Goal: Transaction & Acquisition: Purchase product/service

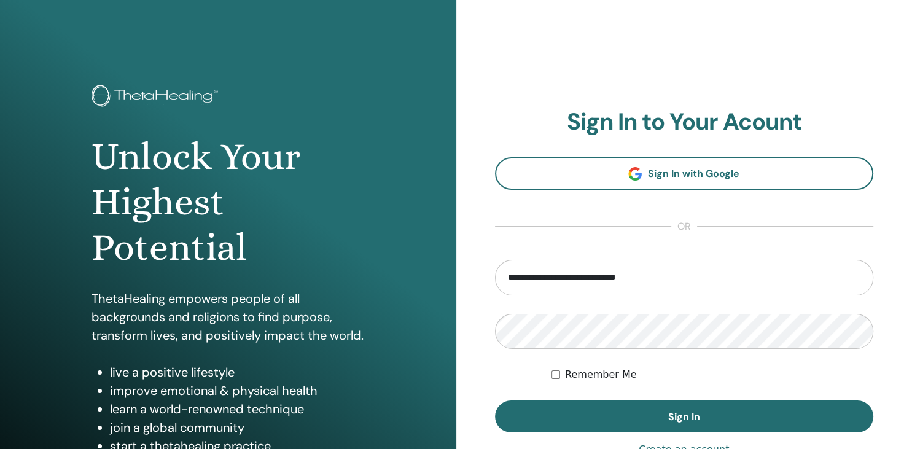
type input "**********"
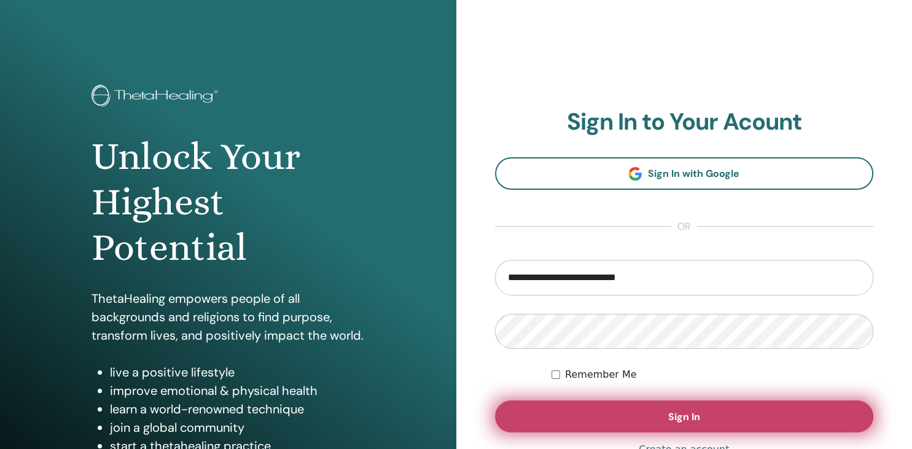
click at [608, 415] on button "Sign In" at bounding box center [684, 417] width 379 height 32
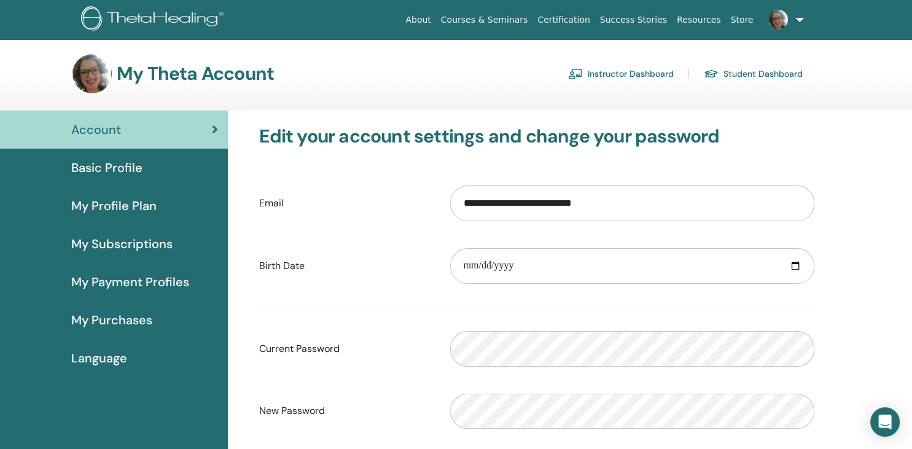
click at [641, 77] on link "Instructor Dashboard" at bounding box center [621, 74] width 106 height 20
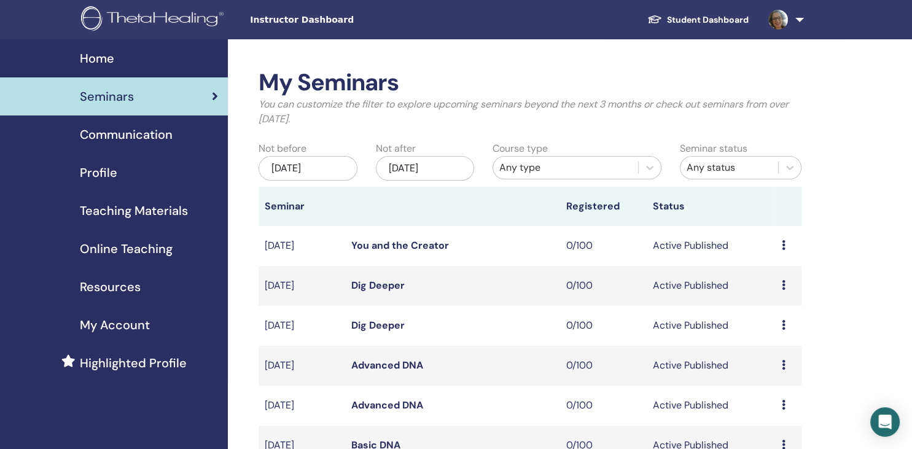
scroll to position [324, 0]
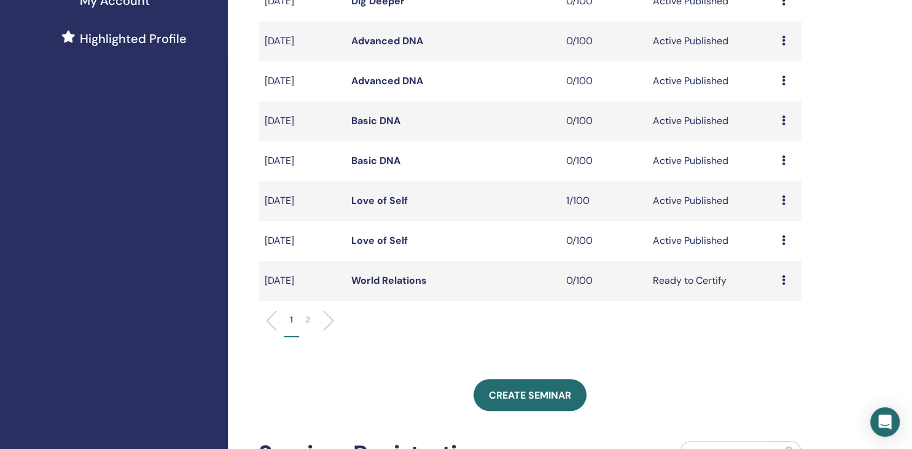
click at [785, 240] on icon at bounding box center [784, 240] width 4 height 10
click at [776, 311] on p "Cancel" at bounding box center [777, 306] width 47 height 15
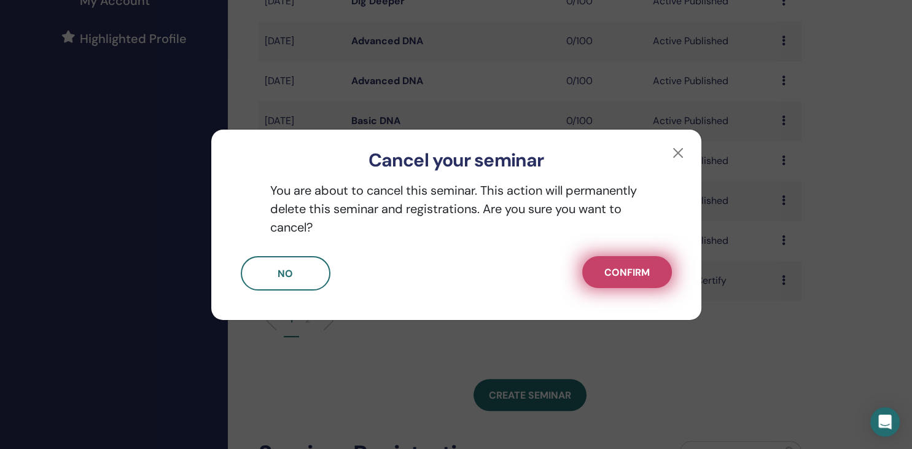
click at [629, 283] on button "Confirm" at bounding box center [627, 272] width 90 height 32
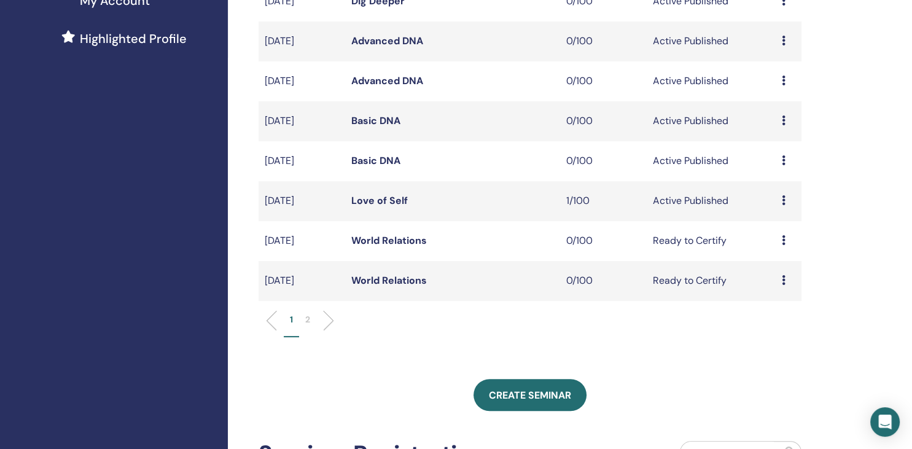
click at [380, 202] on link "Love of Self" at bounding box center [379, 200] width 57 height 13
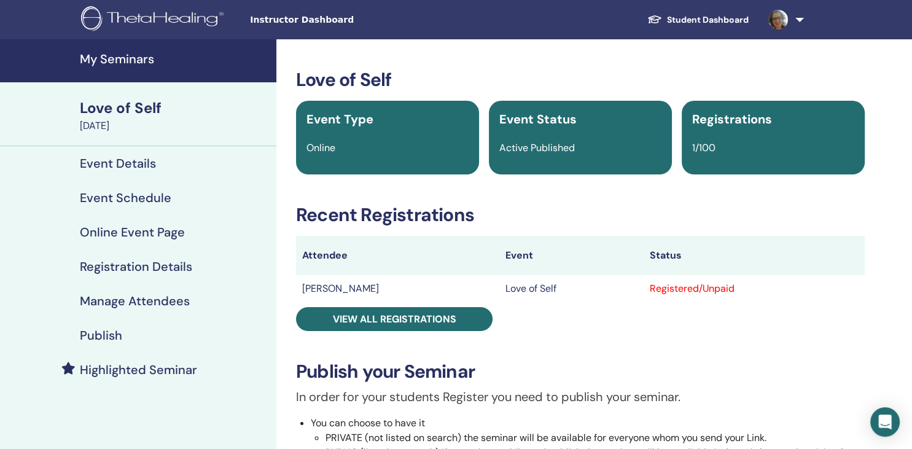
click at [112, 370] on h4 "Highlighted Seminar" at bounding box center [138, 369] width 117 height 15
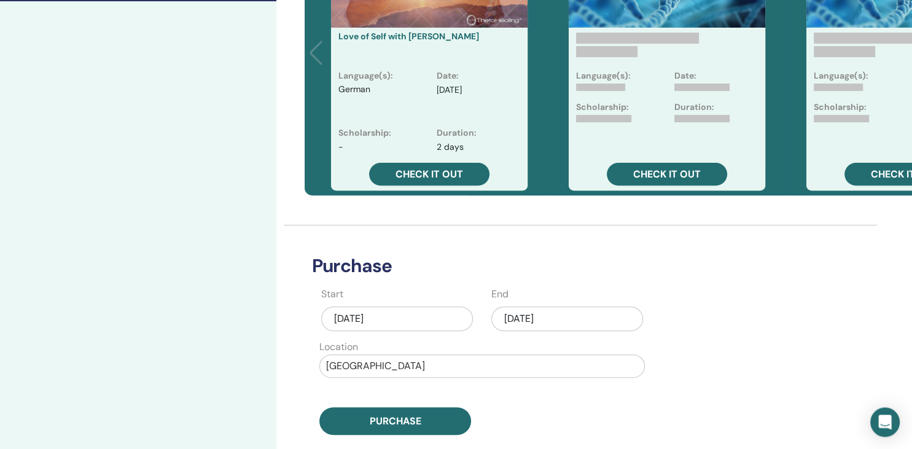
scroll to position [389, 0]
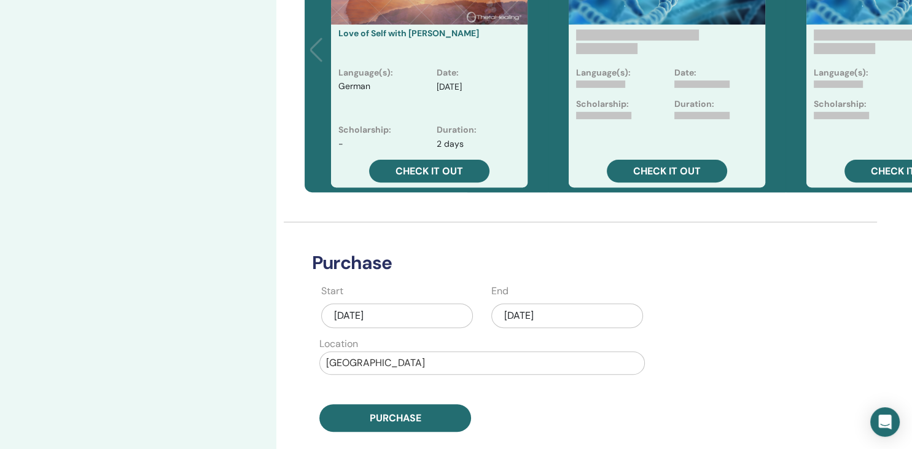
click at [366, 314] on div "Aug/14, 2025" at bounding box center [397, 316] width 152 height 25
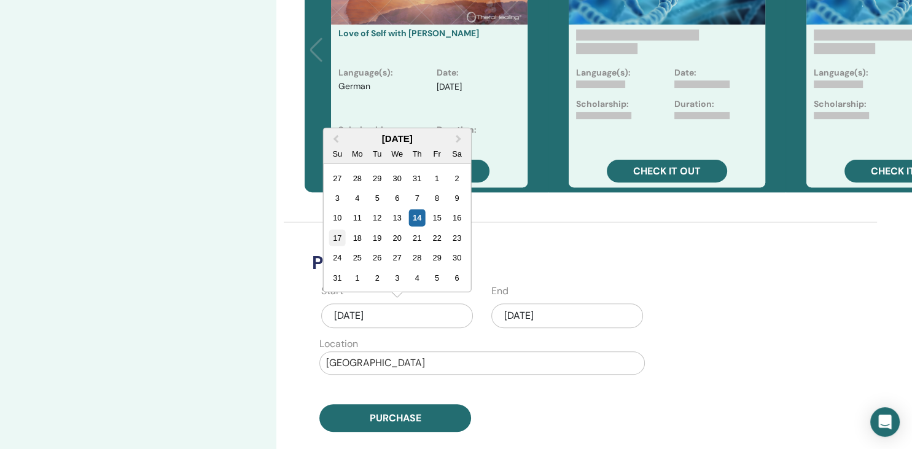
click at [334, 233] on div "17" at bounding box center [337, 238] width 17 height 17
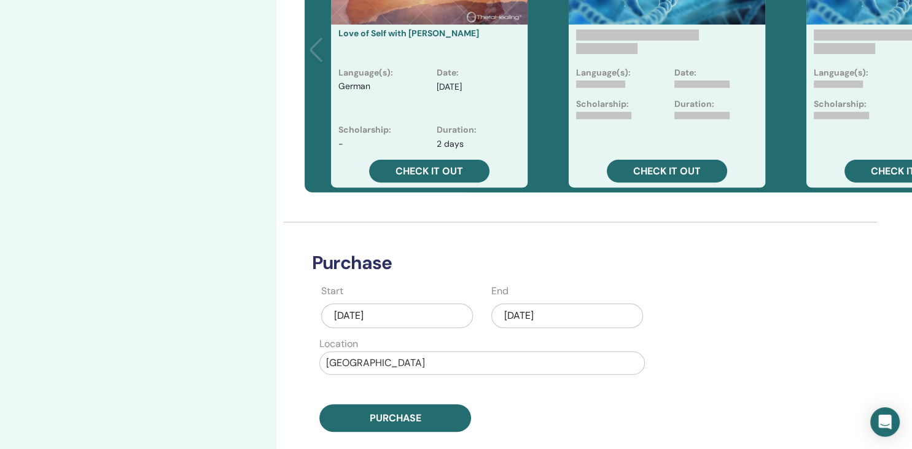
click at [563, 312] on div "Aug/14, 2025" at bounding box center [568, 316] width 152 height 25
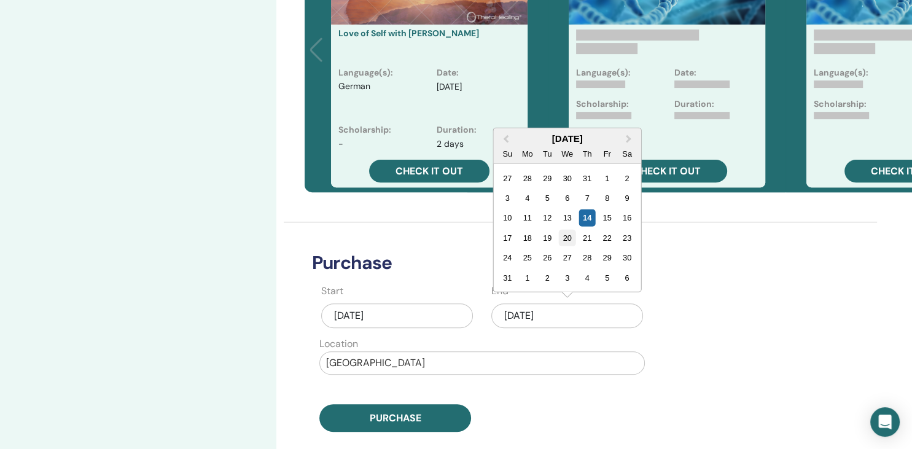
click at [571, 235] on div "20" at bounding box center [567, 238] width 17 height 17
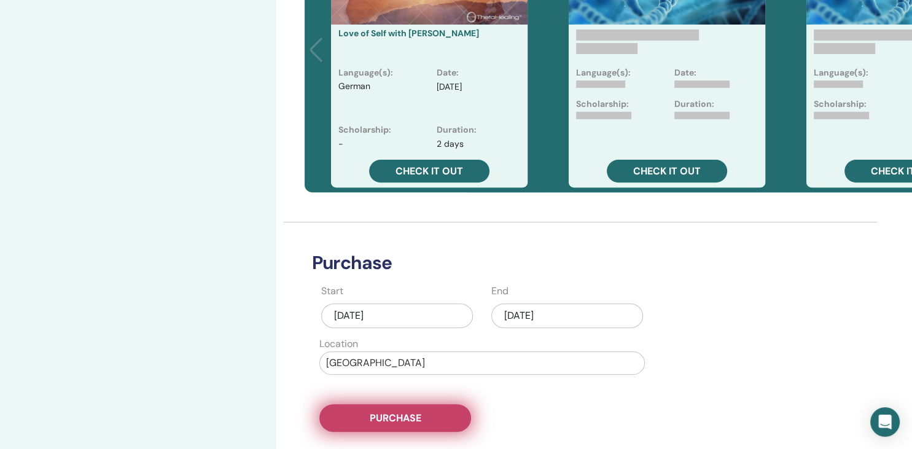
click at [414, 421] on span "Purchase" at bounding box center [396, 418] width 52 height 13
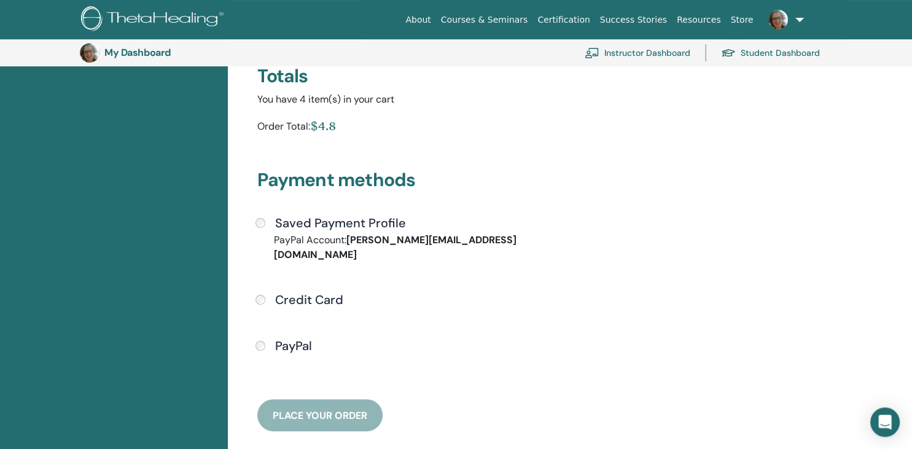
scroll to position [221, 0]
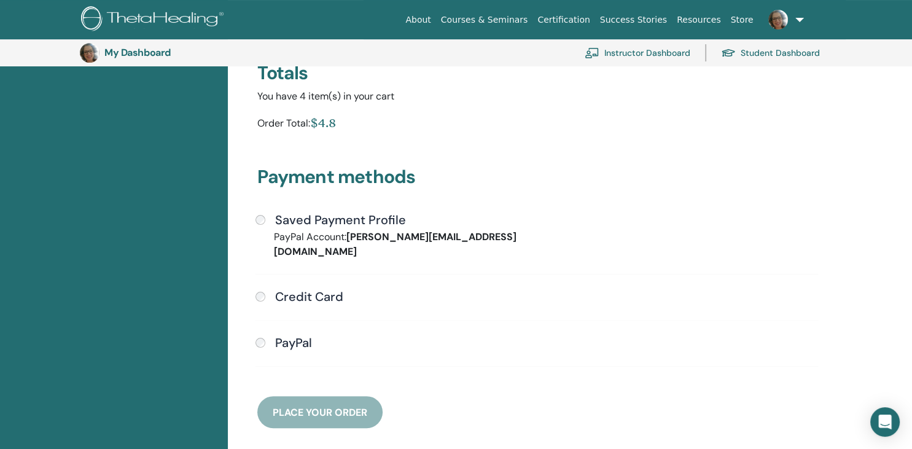
click at [267, 221] on div "Saved Payment Profile" at bounding box center [537, 221] width 563 height 16
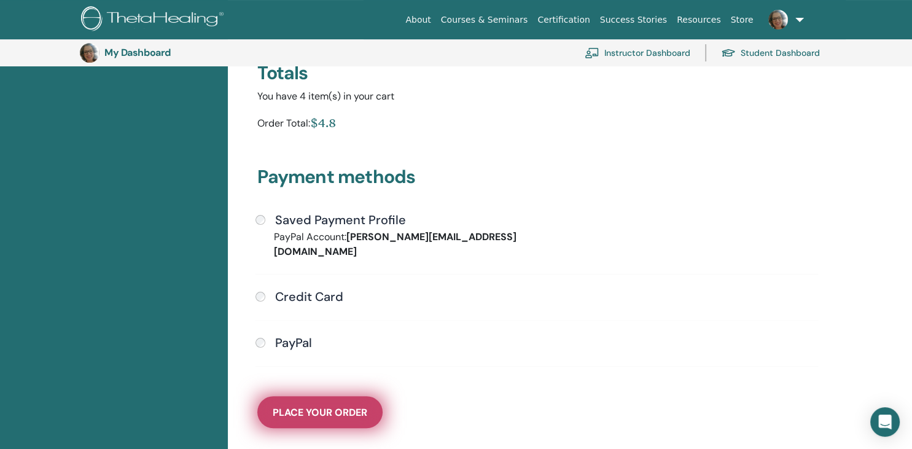
click at [333, 406] on span "Place Your Order" at bounding box center [320, 412] width 95 height 13
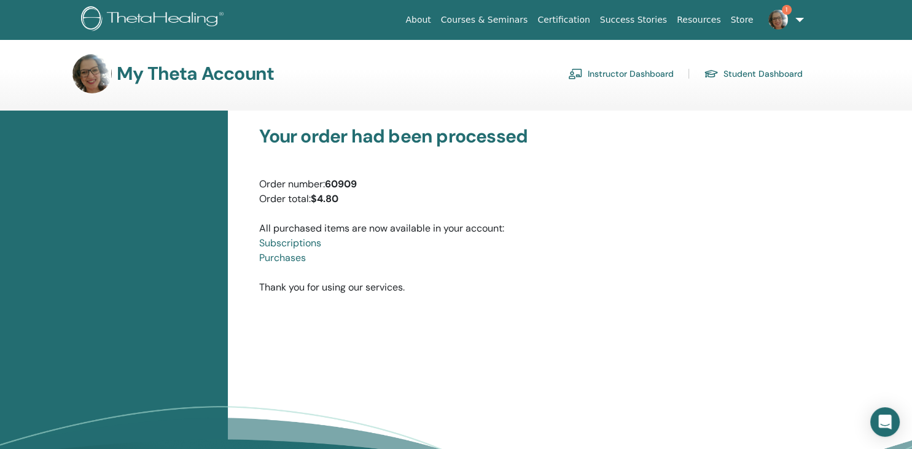
click at [789, 16] on span "1" at bounding box center [778, 19] width 29 height 10
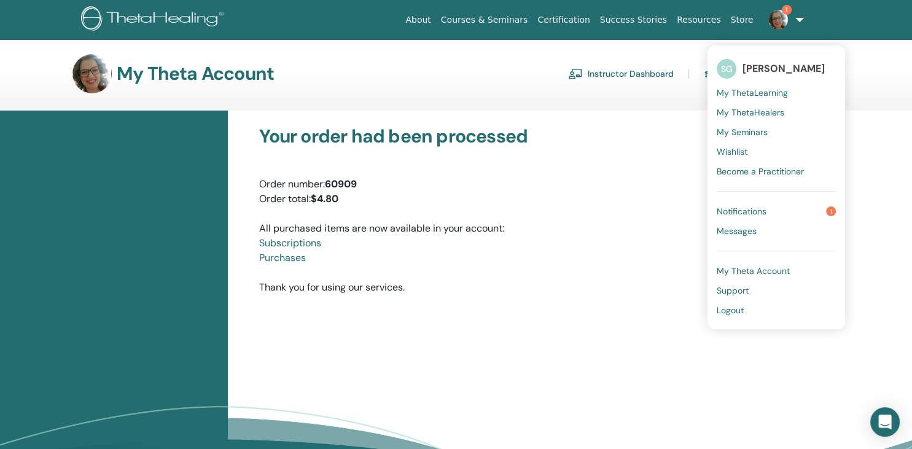
click at [743, 206] on span "Notifications" at bounding box center [742, 211] width 50 height 11
